Goal: Task Accomplishment & Management: Manage account settings

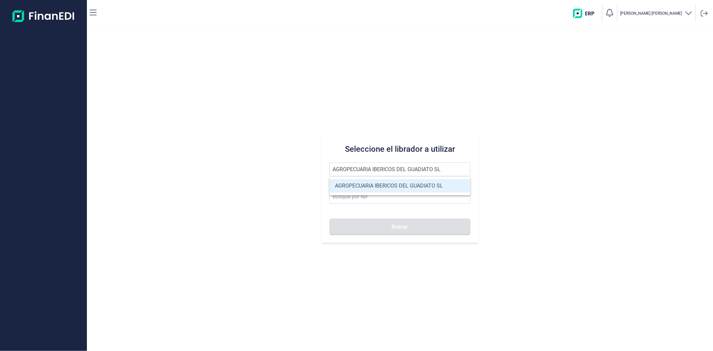
type input "AGROPECUARIA IBERICOS DEL GUADIATO SL"
click at [407, 187] on li "AGROPECUARIA IBERICOS DEL GUADIATO SL" at bounding box center [400, 185] width 140 height 13
type input "B06737332"
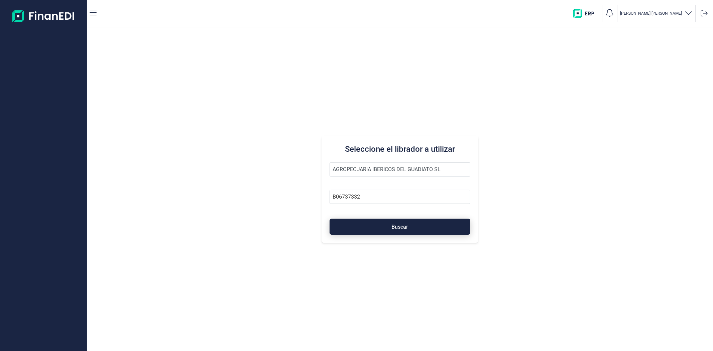
click at [410, 227] on button "Buscar" at bounding box center [400, 227] width 140 height 16
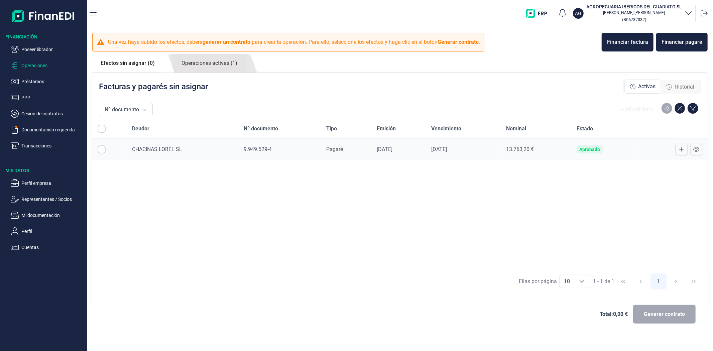
checkbox input "true"
click at [234, 60] on link "Operaciones activas (1)" at bounding box center [209, 63] width 73 height 18
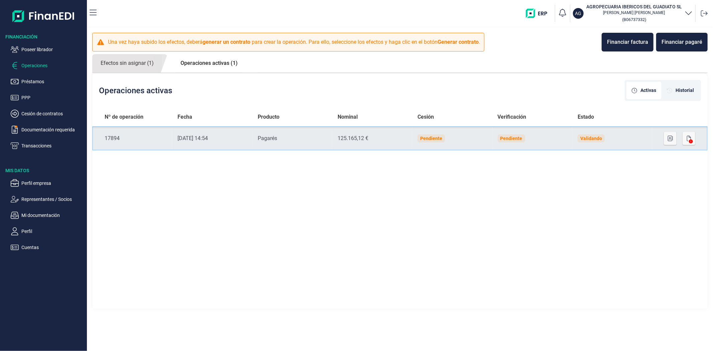
click at [619, 134] on td "Validando" at bounding box center [612, 138] width 80 height 24
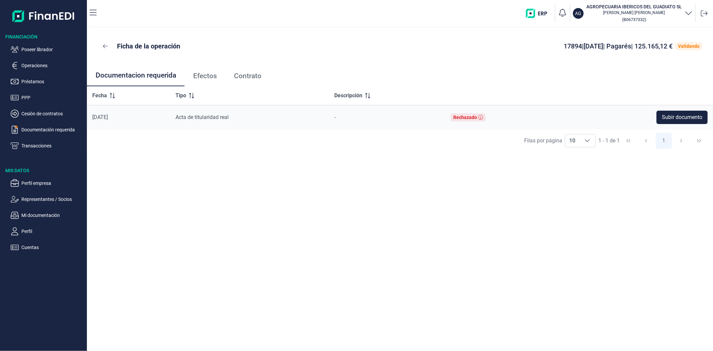
click at [202, 81] on link "Efectos" at bounding box center [205, 76] width 41 height 22
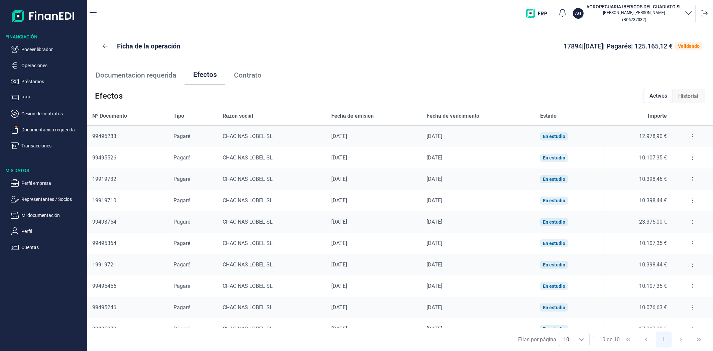
click at [679, 137] on div at bounding box center [693, 136] width 30 height 11
click at [687, 136] on button at bounding box center [693, 136] width 12 height 11
click at [692, 135] on icon at bounding box center [692, 136] width 1 height 5
click at [692, 137] on icon at bounding box center [692, 136] width 1 height 5
click at [668, 151] on span "Detalles efecto" at bounding box center [668, 153] width 30 height 7
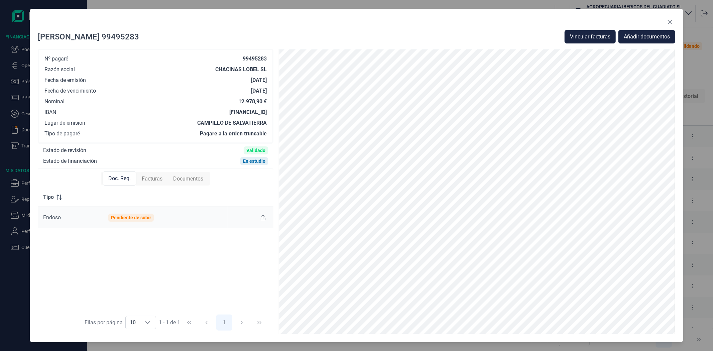
click at [149, 177] on span "Facturas" at bounding box center [152, 179] width 21 height 8
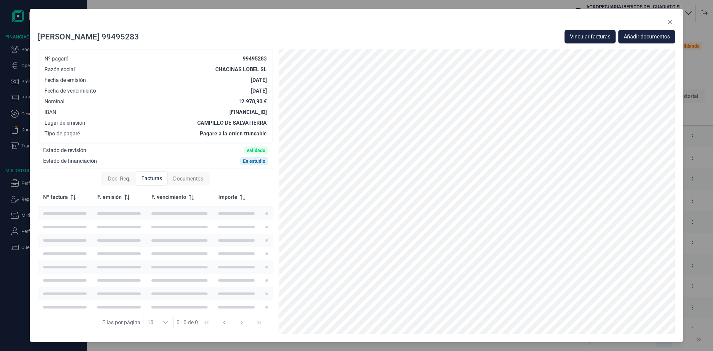
click at [186, 179] on span "Documentos" at bounding box center [188, 179] width 30 height 8
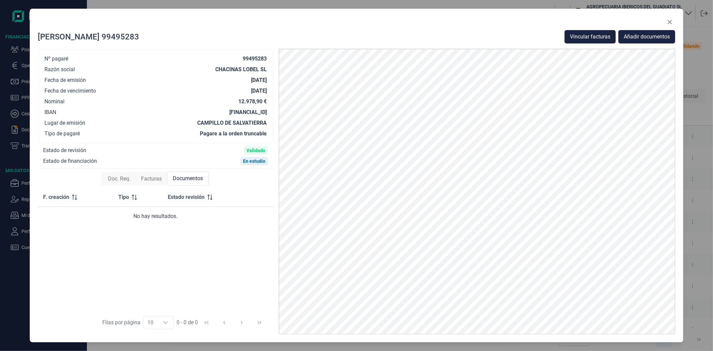
click at [144, 179] on span "Facturas" at bounding box center [151, 179] width 21 height 8
click at [124, 179] on span "Doc. Req." at bounding box center [119, 179] width 22 height 8
click at [156, 179] on span "Facturas" at bounding box center [152, 179] width 21 height 8
click at [192, 177] on span "Documentos" at bounding box center [188, 179] width 30 height 8
click at [674, 23] on button "Close" at bounding box center [670, 22] width 11 height 11
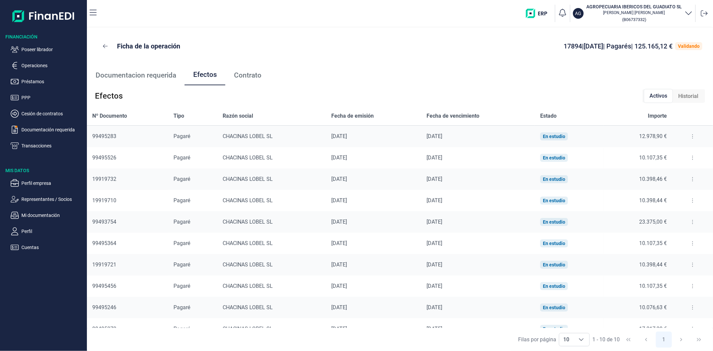
click at [539, 15] on img "button" at bounding box center [539, 13] width 26 height 9
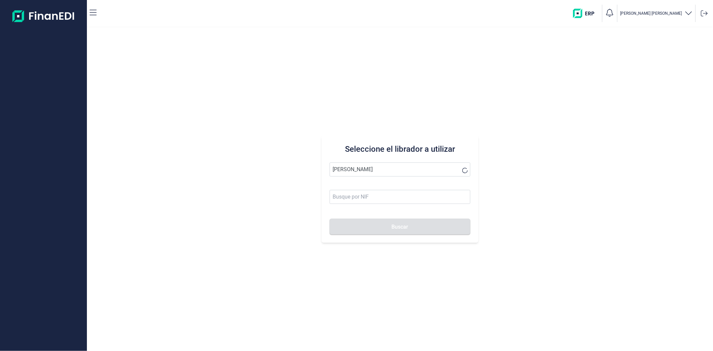
click at [330, 219] on button "Buscar" at bounding box center [400, 227] width 140 height 16
click at [369, 188] on li "[PERSON_NAME] SA" at bounding box center [400, 185] width 140 height 13
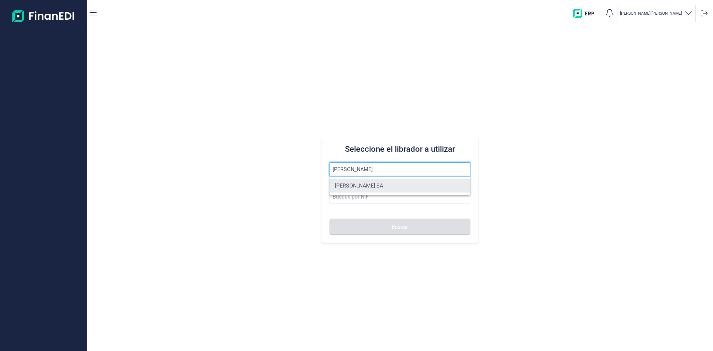
type input "[PERSON_NAME] SA"
type input "A11617602"
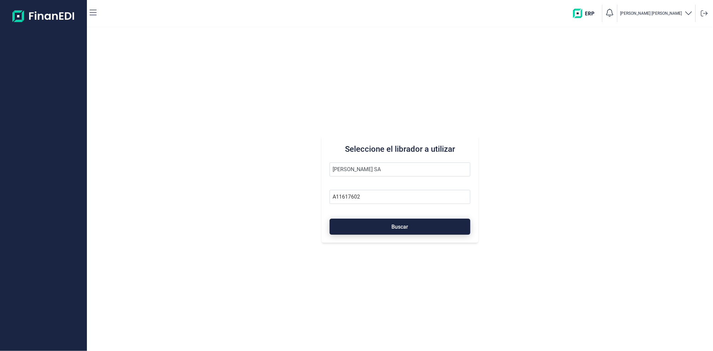
click at [378, 225] on button "Buscar" at bounding box center [400, 227] width 140 height 16
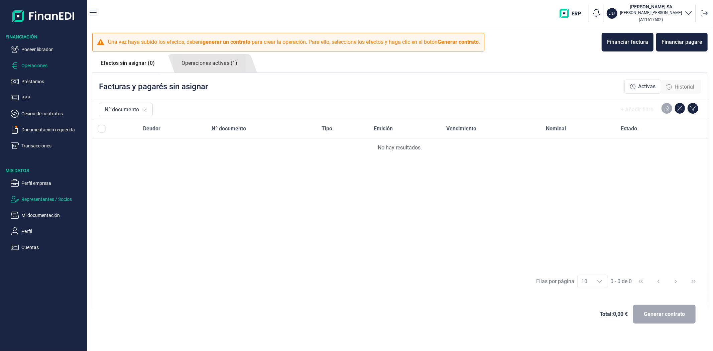
click at [44, 200] on p "Representantes / Socios" at bounding box center [52, 199] width 63 height 8
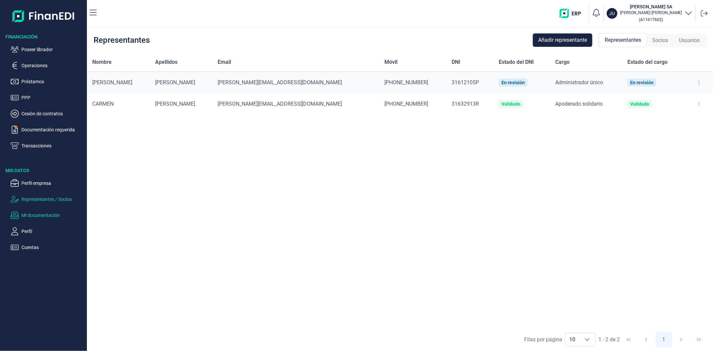
click at [46, 213] on p "Mi documentación" at bounding box center [52, 215] width 63 height 8
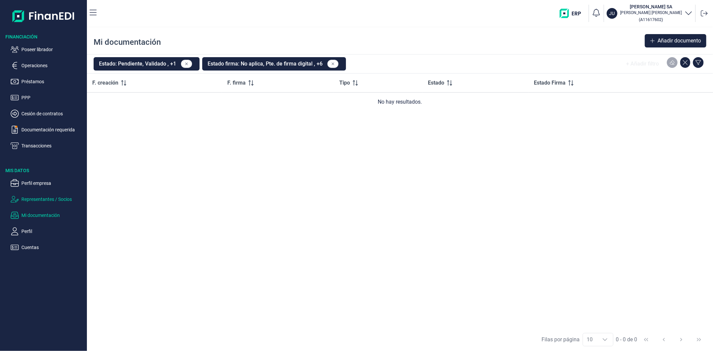
click at [26, 199] on p "Representantes / Socios" at bounding box center [52, 199] width 63 height 8
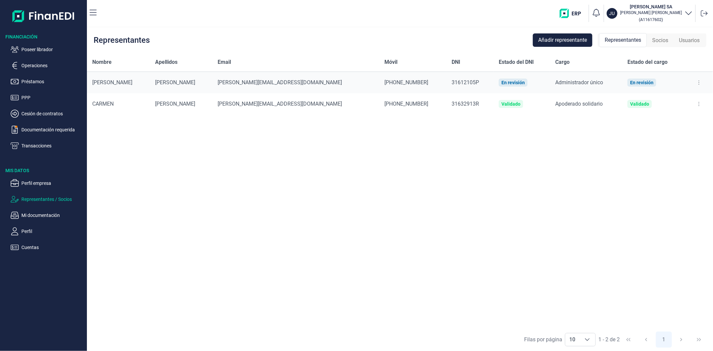
click at [316, 229] on div "Nombre Apellidos Email Móvil DNI Estado del DNI Cargo Estado del cargo [PERSON_…" at bounding box center [400, 190] width 626 height 275
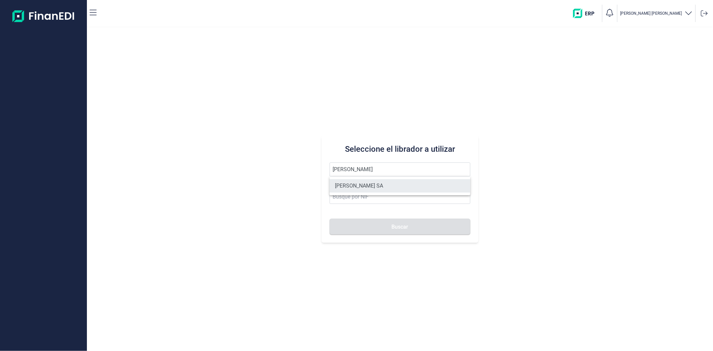
click at [352, 187] on li "[PERSON_NAME] SA" at bounding box center [400, 185] width 140 height 13
type input "[PERSON_NAME] SA"
type input "A11617602"
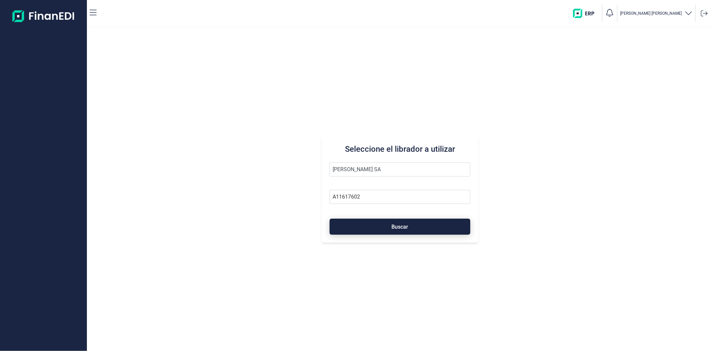
click at [358, 224] on button "Buscar" at bounding box center [400, 227] width 140 height 16
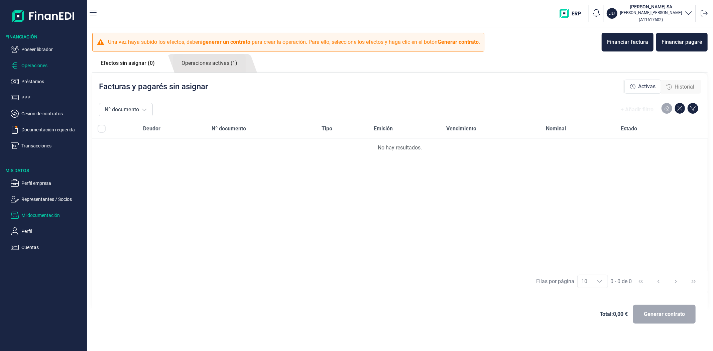
click at [38, 218] on p "Mi documentación" at bounding box center [52, 215] width 63 height 8
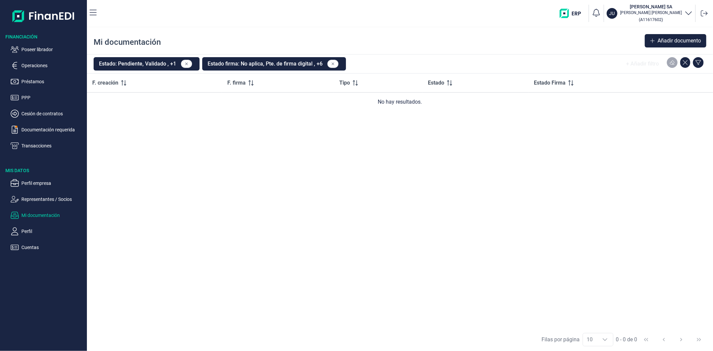
click at [34, 193] on ul "Perfil empresa Representantes / Socios Mi documentación Perfil Cuentas" at bounding box center [43, 213] width 87 height 78
click at [34, 200] on p "Representantes / Socios" at bounding box center [52, 199] width 63 height 8
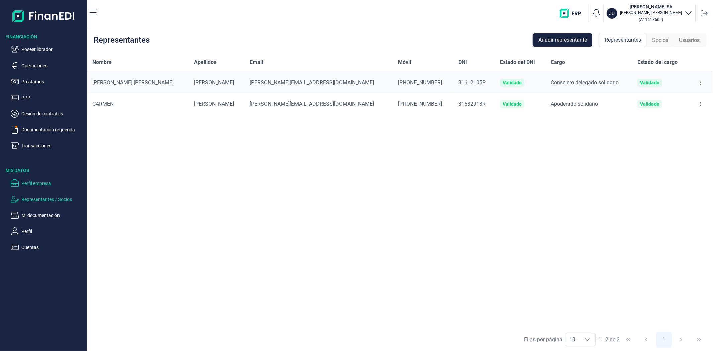
click at [35, 185] on p "Perfil empresa" at bounding box center [52, 183] width 63 height 8
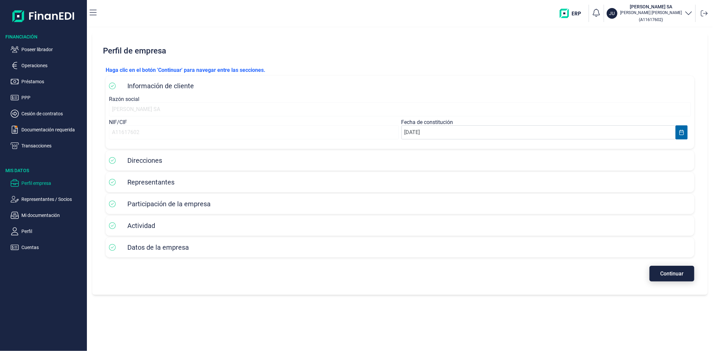
click at [663, 276] on button "Continuar" at bounding box center [672, 274] width 45 height 16
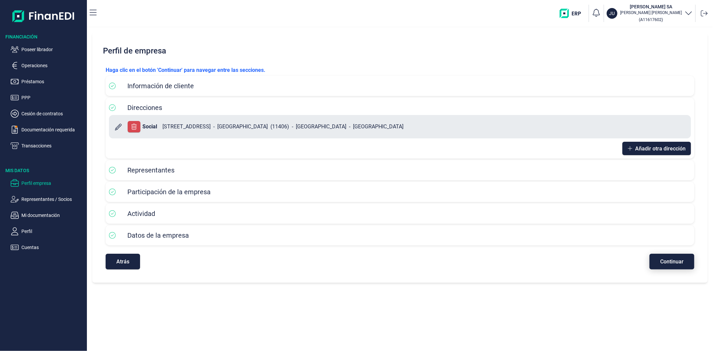
click at [661, 267] on button "Continuar" at bounding box center [672, 262] width 45 height 16
